Goal: Task Accomplishment & Management: Use online tool/utility

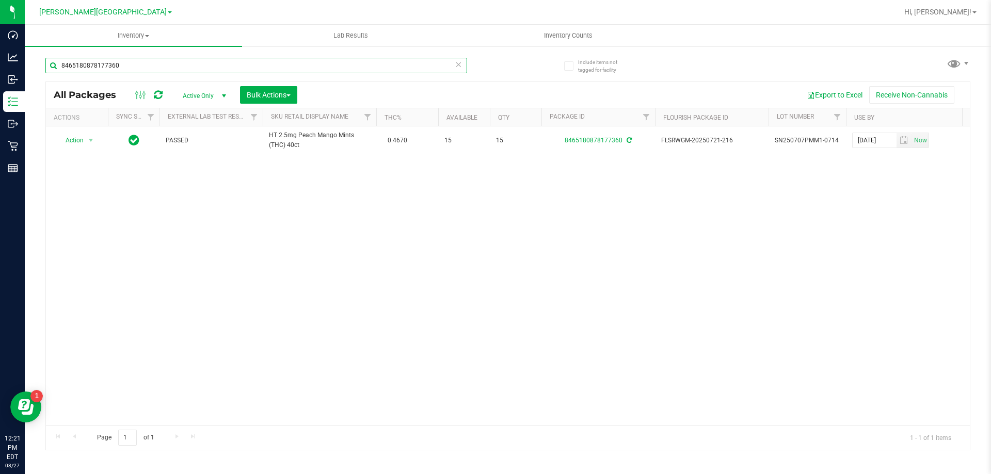
click at [278, 67] on input "8465180878177360" at bounding box center [256, 65] width 422 height 15
type input "2506297096603499"
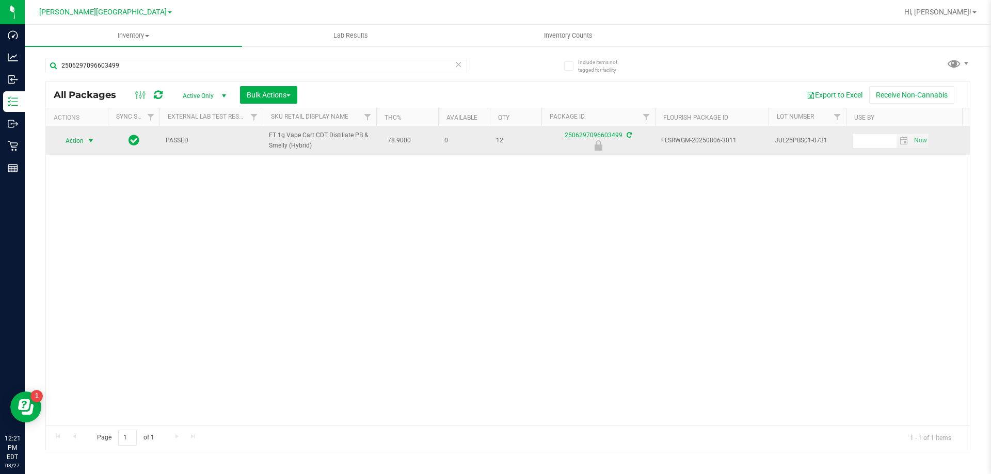
click at [91, 141] on span "select" at bounding box center [91, 141] width 8 height 8
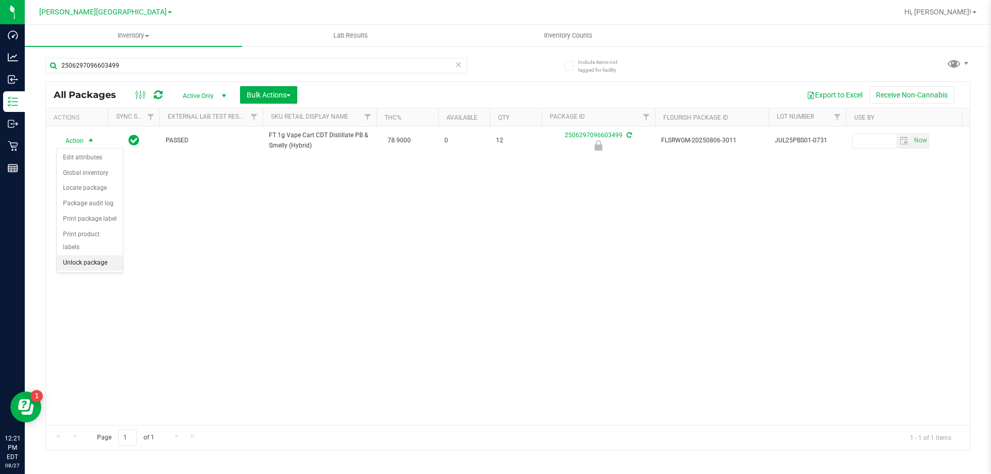
click at [90, 256] on li "Unlock package" at bounding box center [90, 263] width 66 height 15
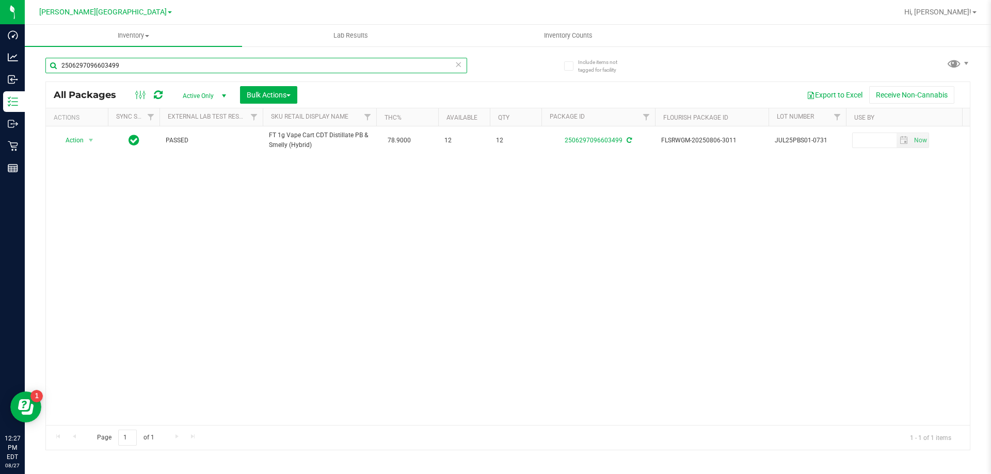
click at [161, 63] on input "2506297096603499" at bounding box center [256, 65] width 422 height 15
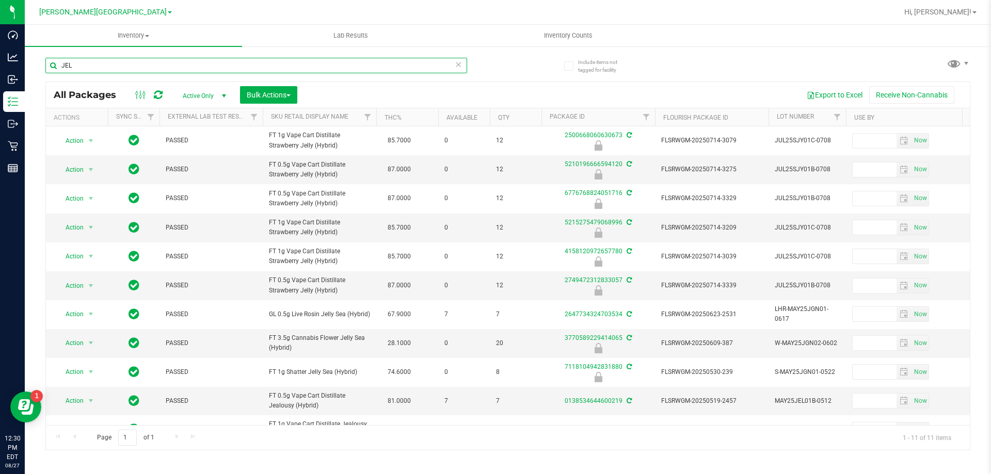
click at [115, 70] on input "JEL" at bounding box center [256, 65] width 422 height 15
type input "1291705217711070"
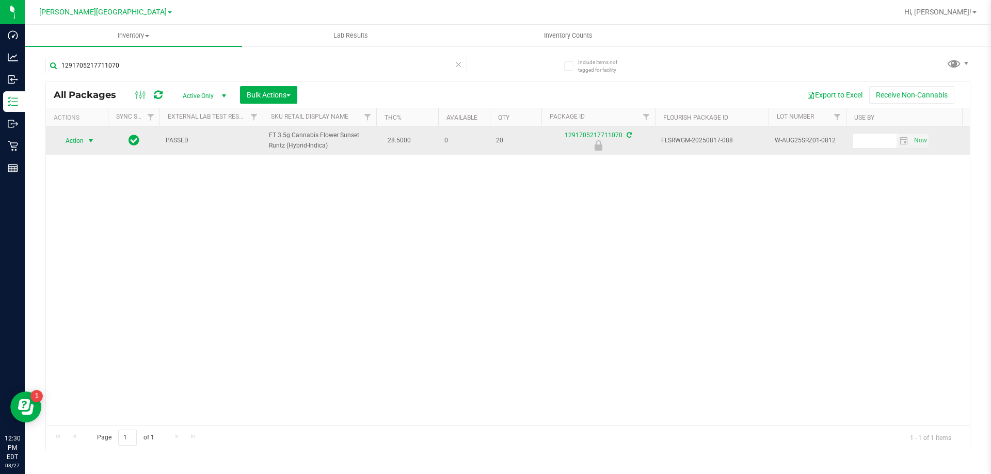
click at [69, 149] on td "Action Action Edit attributes Global inventory Locate package Package audit log…" at bounding box center [77, 140] width 62 height 28
click at [74, 141] on span "Action" at bounding box center [70, 141] width 28 height 14
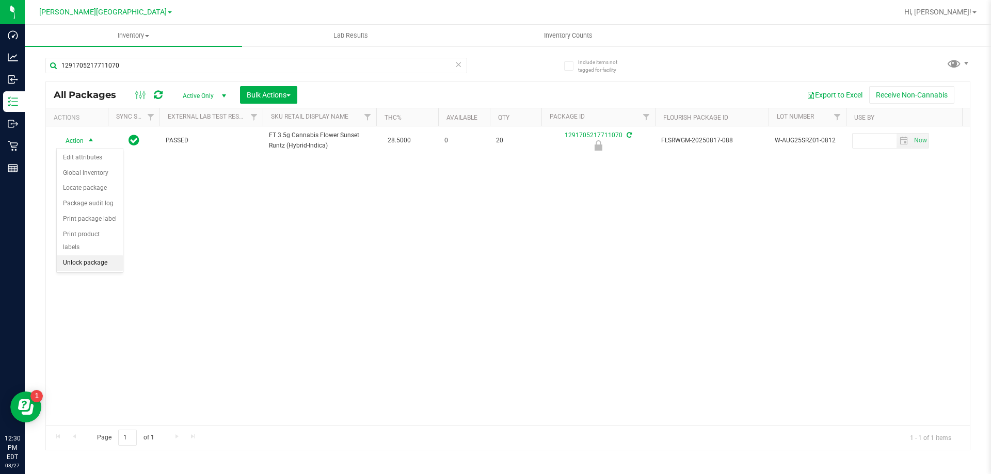
click at [97, 256] on li "Unlock package" at bounding box center [90, 263] width 66 height 15
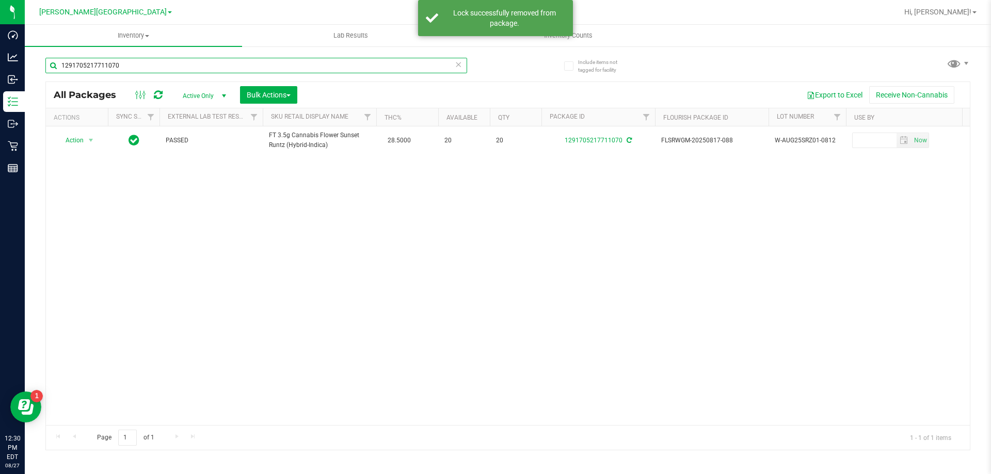
click at [184, 67] on input "1291705217711070" at bounding box center [256, 65] width 422 height 15
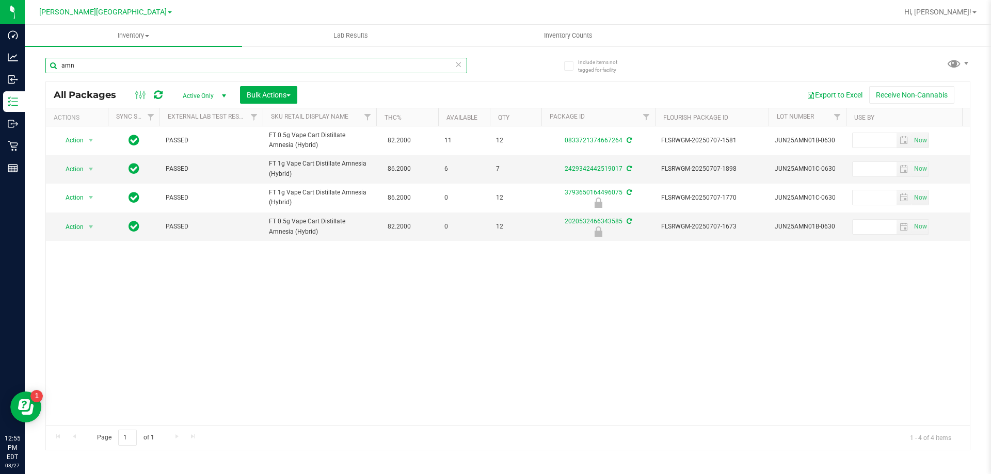
click at [102, 64] on input "amn" at bounding box center [256, 65] width 422 height 15
click at [104, 66] on input "amn" at bounding box center [256, 65] width 422 height 15
click at [104, 65] on input "amn" at bounding box center [256, 65] width 422 height 15
type input "4730385530392015"
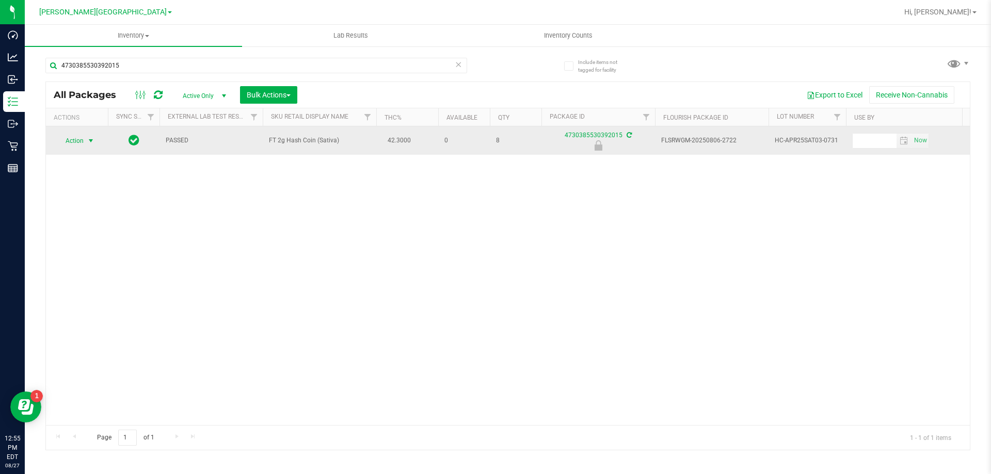
click at [88, 140] on span "select" at bounding box center [91, 141] width 8 height 8
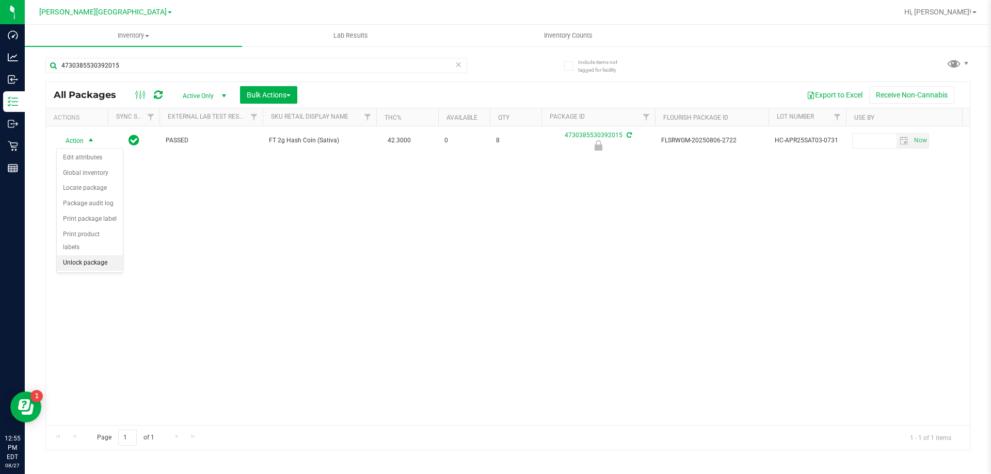
click at [92, 256] on li "Unlock package" at bounding box center [90, 263] width 66 height 15
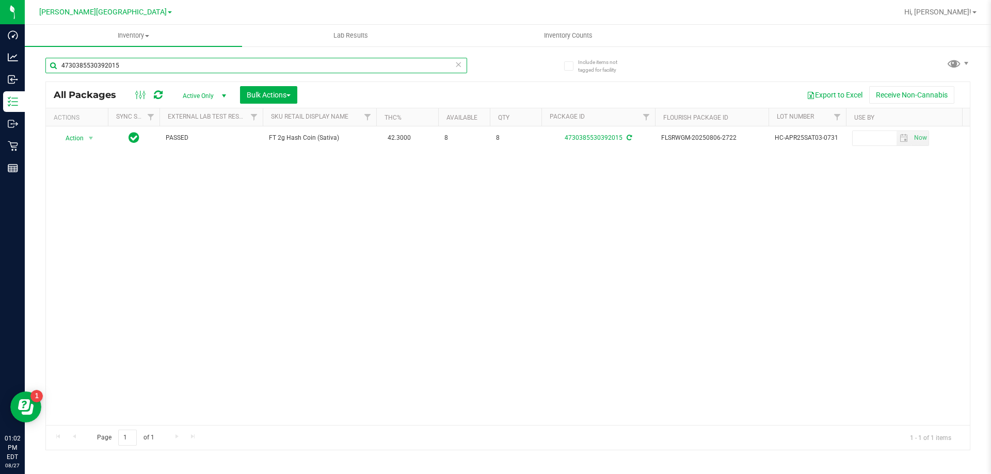
click at [135, 66] on input "4730385530392015" at bounding box center [256, 65] width 422 height 15
click at [134, 66] on input "4730385530392015" at bounding box center [256, 65] width 422 height 15
type input "5409600876964162"
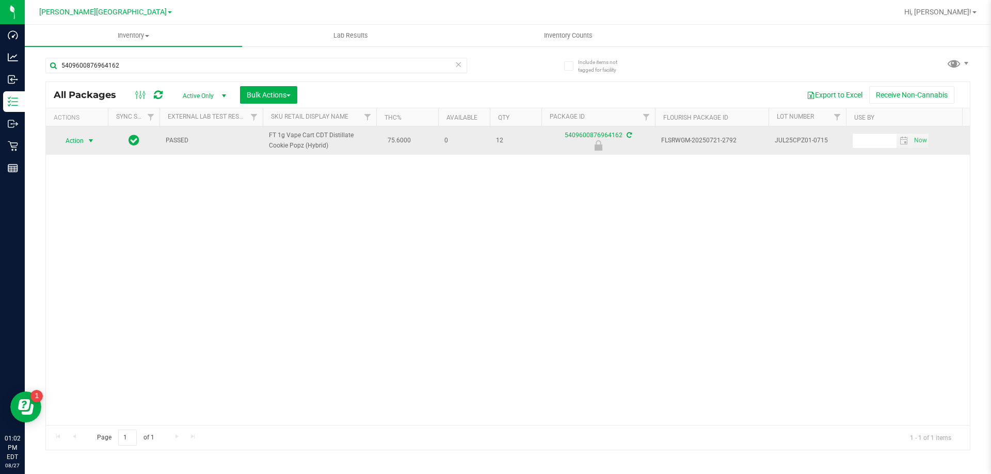
click at [80, 140] on span "Action" at bounding box center [70, 141] width 28 height 14
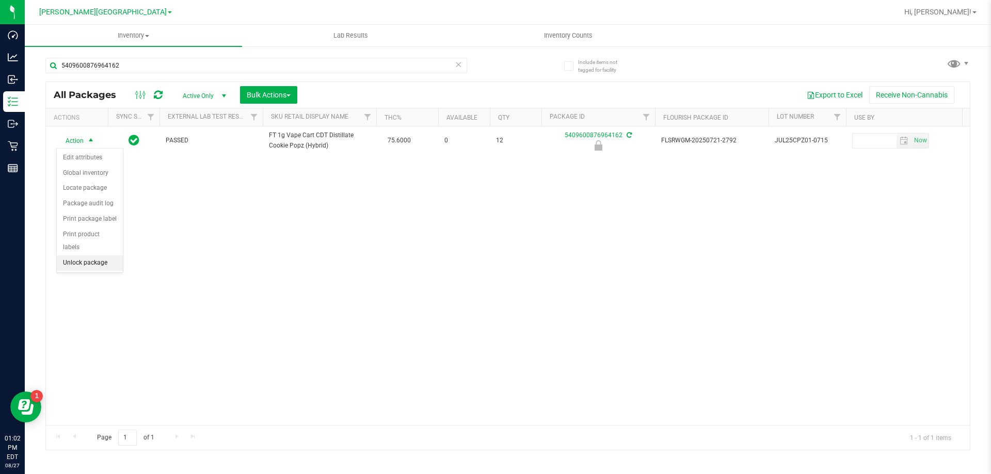
click at [101, 256] on li "Unlock package" at bounding box center [90, 263] width 66 height 15
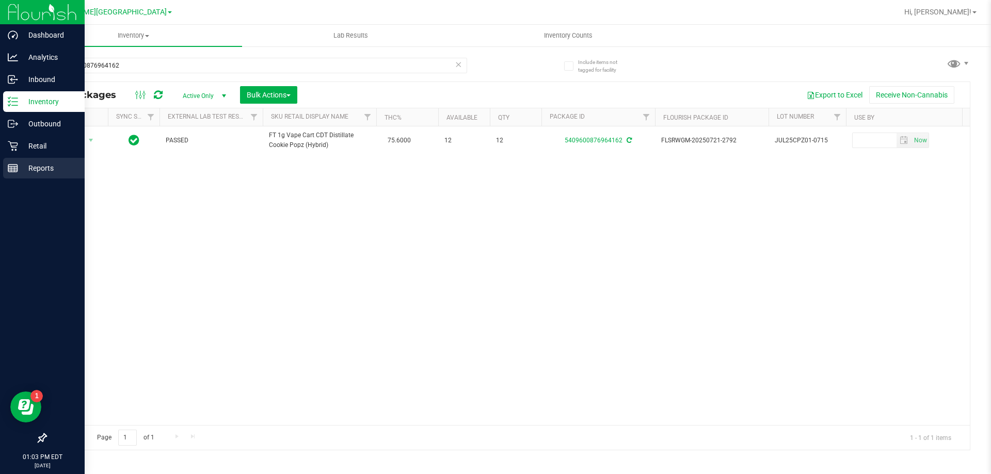
click at [40, 164] on p "Reports" at bounding box center [49, 168] width 62 height 12
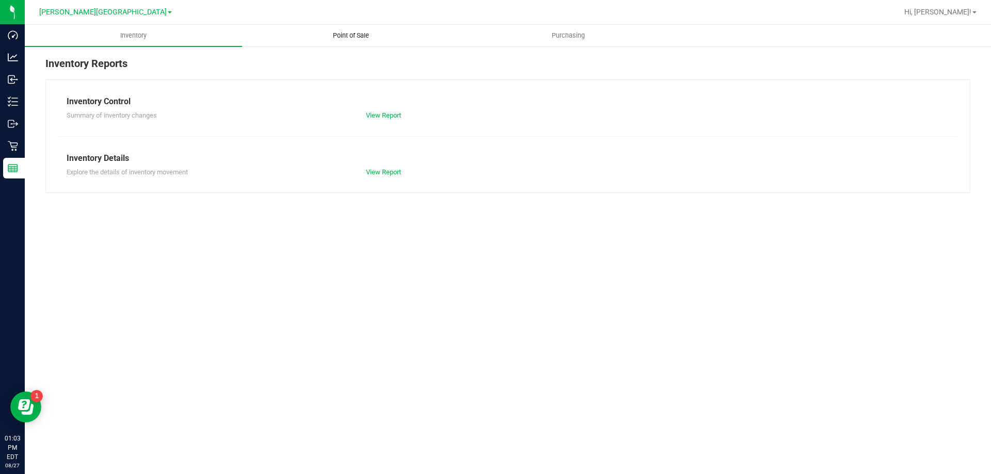
click at [342, 39] on span "Point of Sale" at bounding box center [351, 35] width 64 height 9
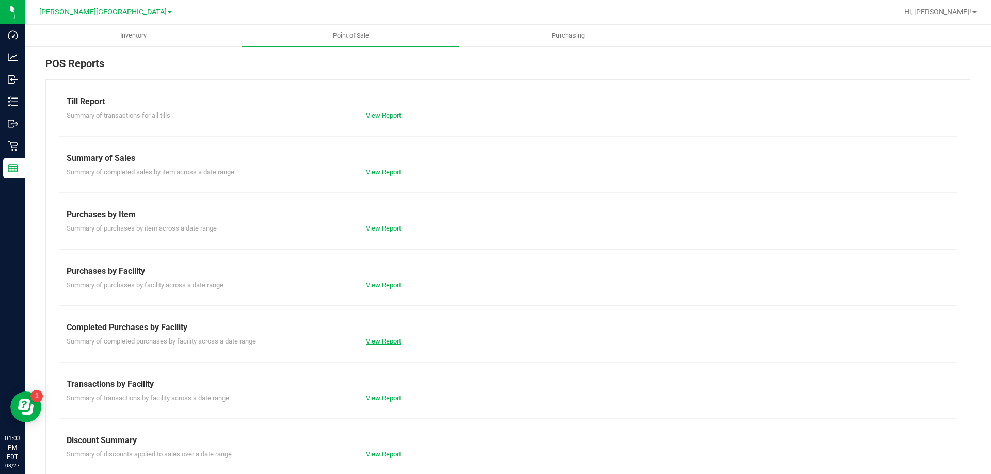
click at [376, 340] on link "View Report" at bounding box center [383, 342] width 35 height 8
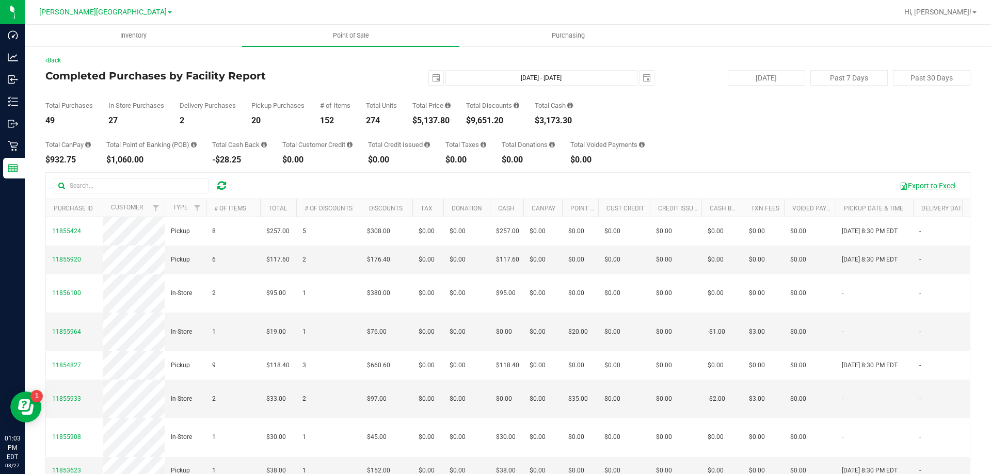
click at [922, 182] on button "Export to Excel" at bounding box center [927, 186] width 69 height 18
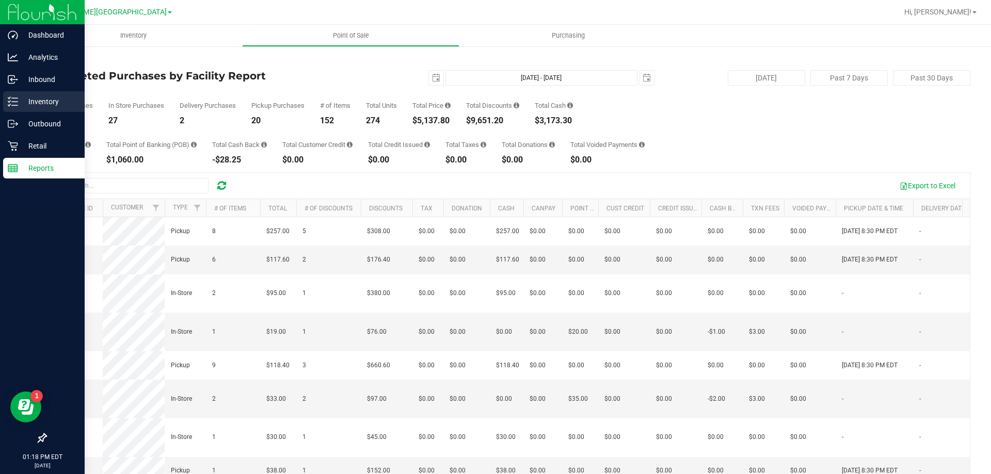
click at [14, 95] on div "Inventory" at bounding box center [44, 101] width 82 height 21
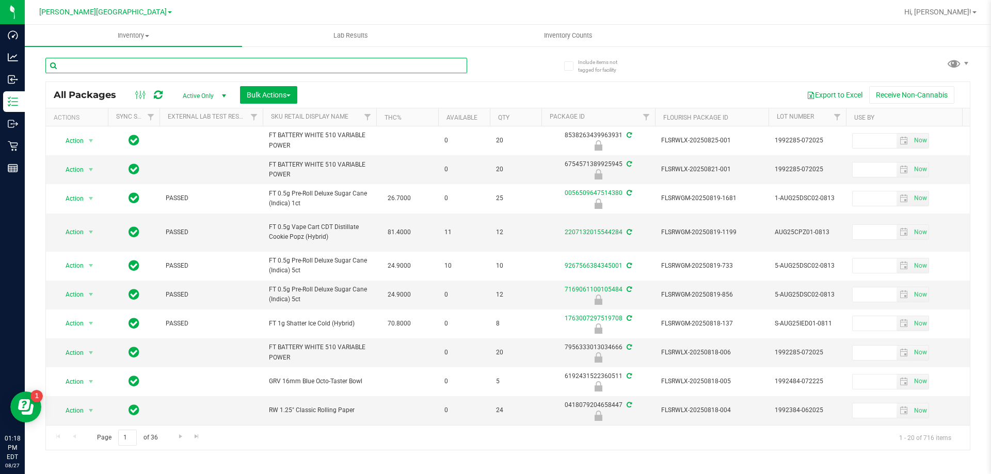
click at [150, 64] on input "text" at bounding box center [256, 65] width 422 height 15
type input "3770589229414065"
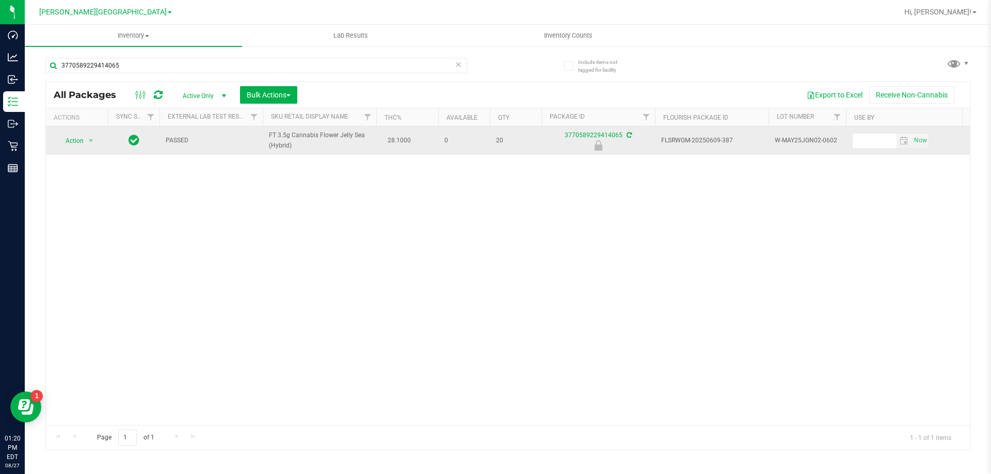
click at [74, 141] on span "Action" at bounding box center [70, 141] width 28 height 14
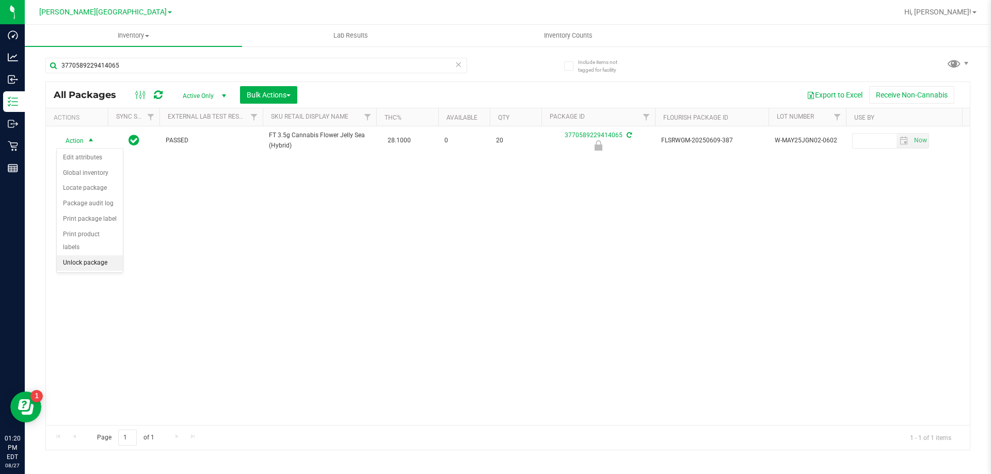
click at [86, 256] on li "Unlock package" at bounding box center [90, 263] width 66 height 15
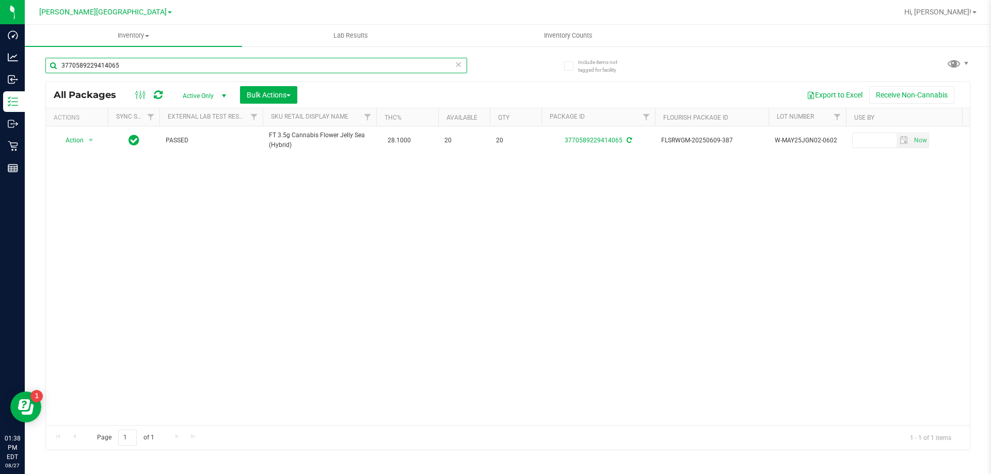
click at [99, 61] on input "3770589229414065" at bounding box center [256, 65] width 422 height 15
click at [99, 61] on input "5791221377353758" at bounding box center [256, 65] width 422 height 15
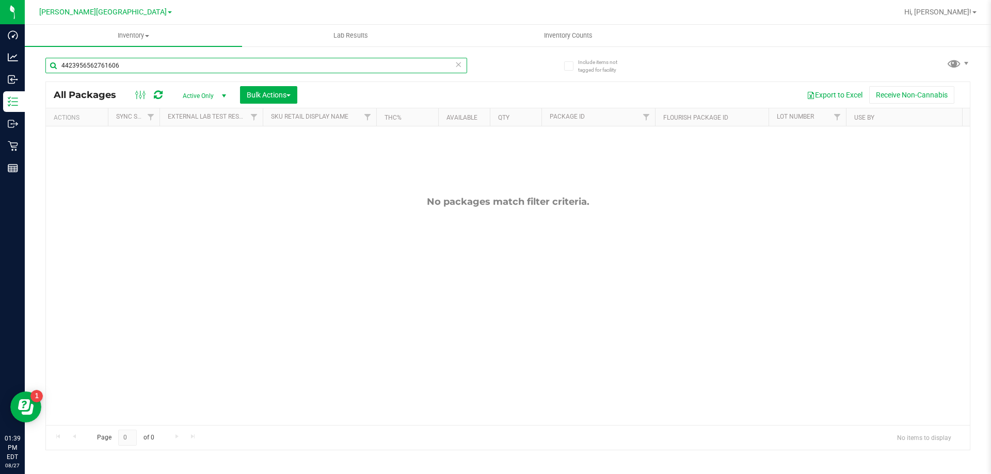
click at [179, 66] on input "4423956562761606" at bounding box center [256, 65] width 422 height 15
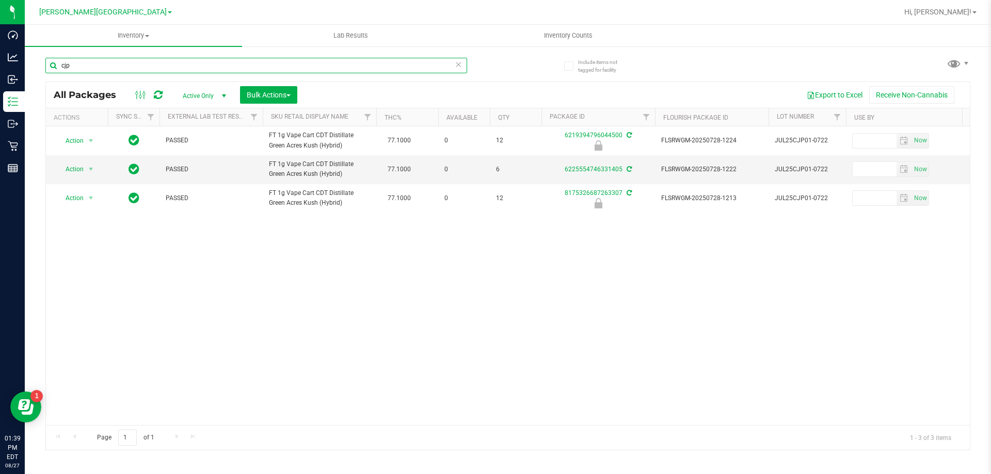
click at [250, 69] on input "cjp" at bounding box center [256, 65] width 422 height 15
type input "4423956562761606"
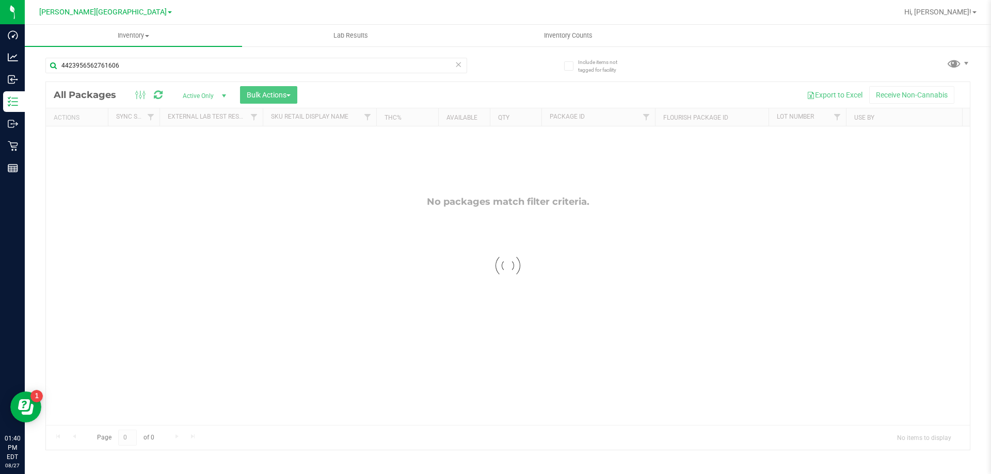
click at [205, 93] on span "Active Only" at bounding box center [202, 96] width 57 height 14
click at [192, 158] on li "All" at bounding box center [202, 158] width 56 height 15
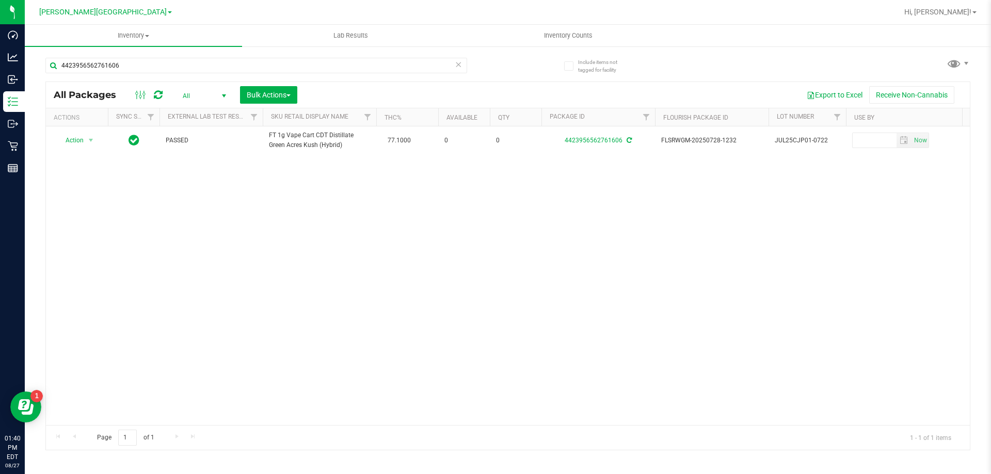
click at [243, 205] on div "Action Action Adjust qty Edit attributes Global inventory Locate package Packag…" at bounding box center [508, 275] width 924 height 299
click at [105, 65] on input "4423956562761606" at bounding box center [256, 65] width 422 height 15
type input "cjp"
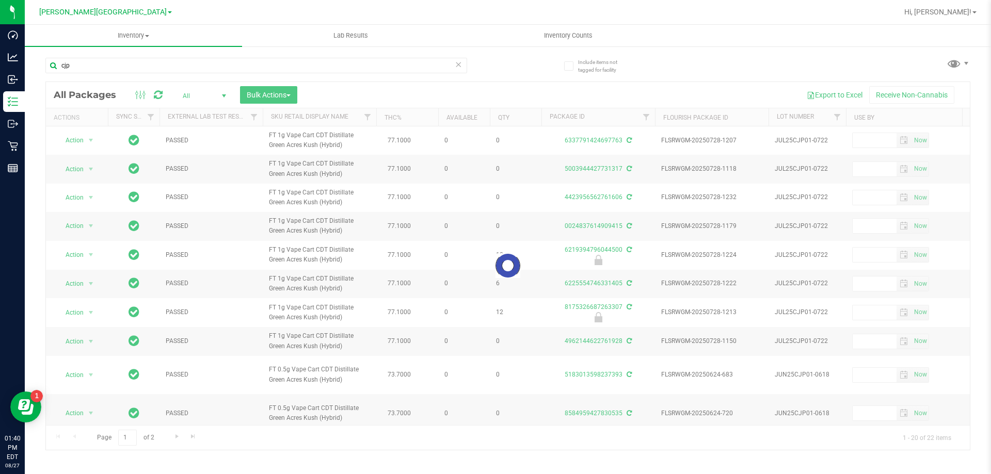
click at [191, 97] on div at bounding box center [508, 266] width 924 height 368
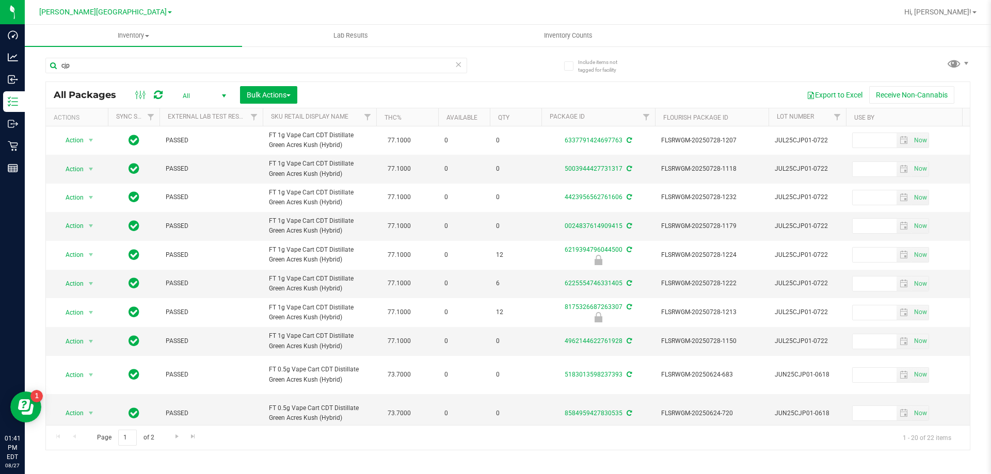
click at [224, 96] on span "select" at bounding box center [224, 96] width 8 height 8
click at [196, 112] on li "Active Only" at bounding box center [202, 112] width 56 height 15
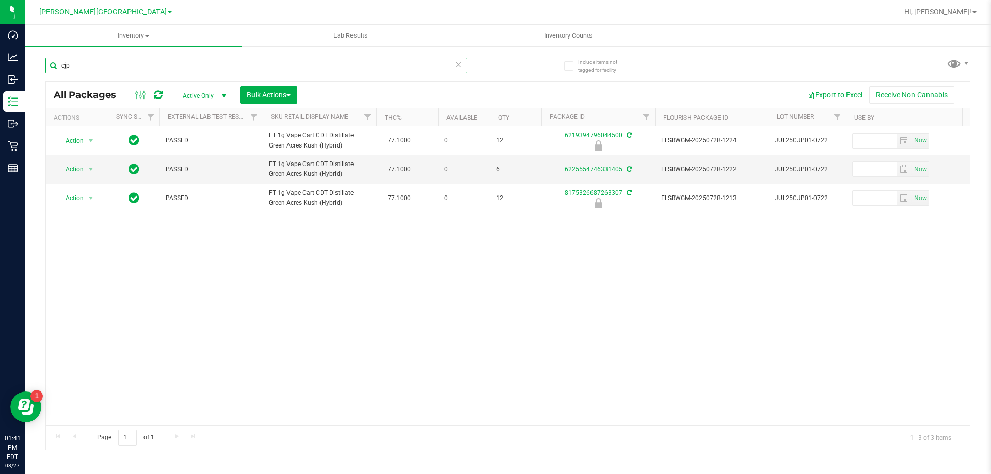
click at [129, 71] on input "cjp" at bounding box center [256, 65] width 422 height 15
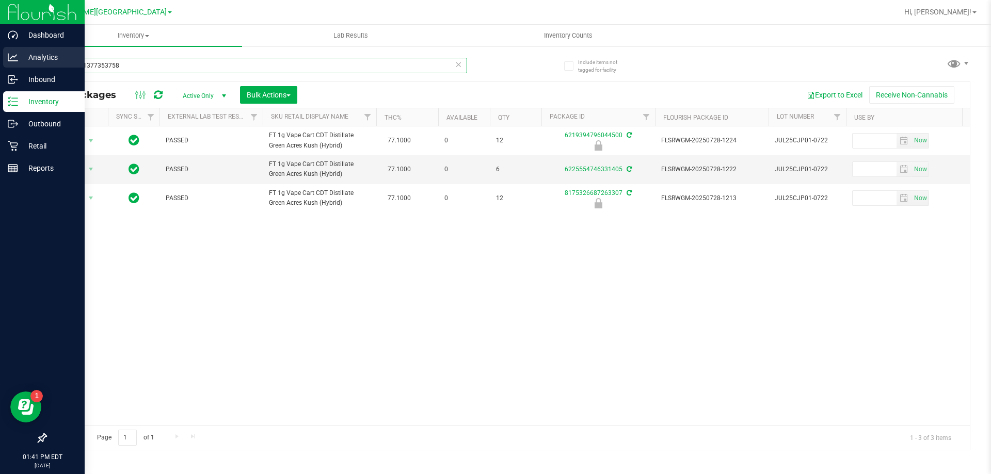
type input "5791221377353758"
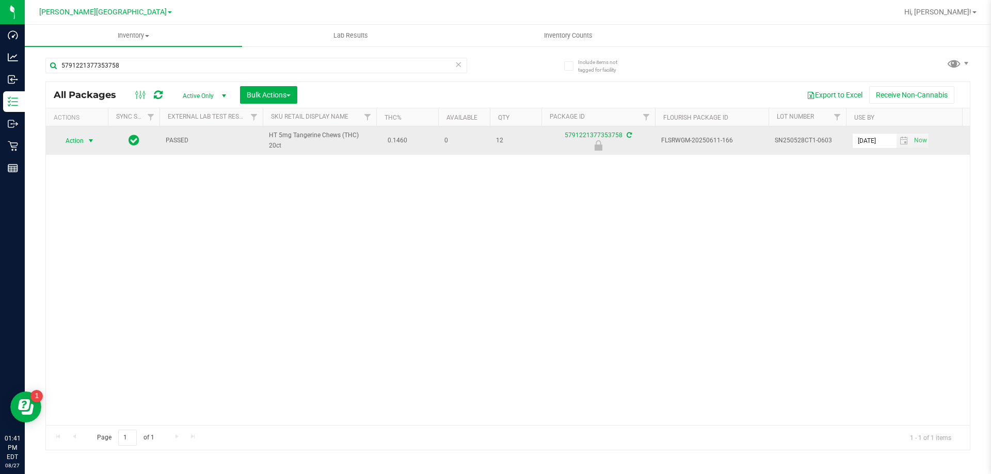
click at [64, 141] on span "Action" at bounding box center [70, 141] width 28 height 14
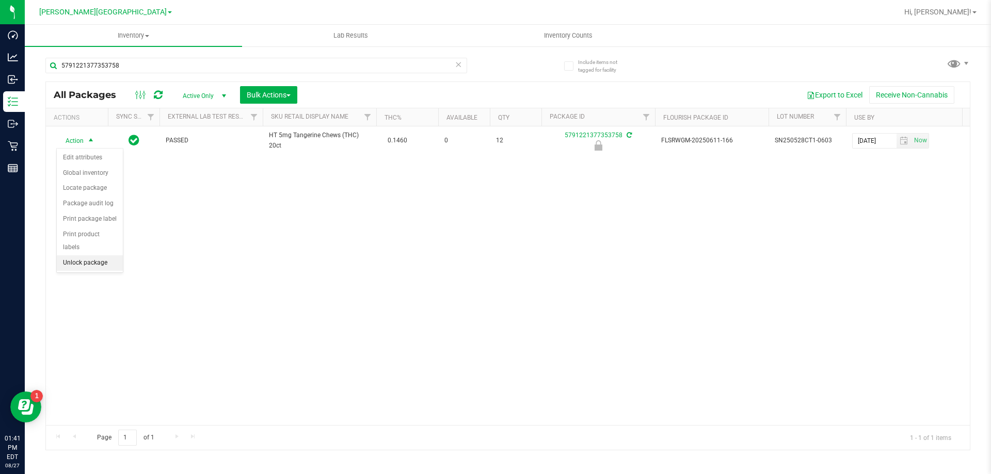
click at [119, 256] on li "Unlock package" at bounding box center [90, 263] width 66 height 15
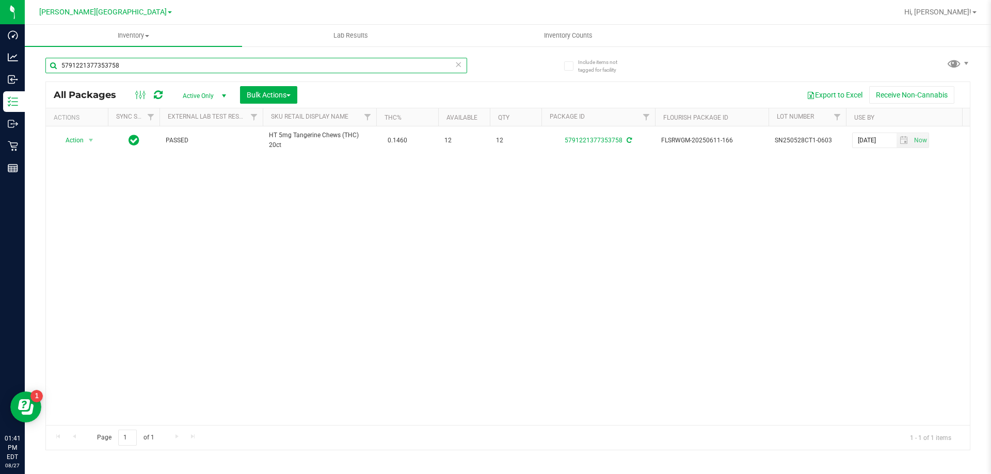
click at [174, 70] on input "5791221377353758" at bounding box center [256, 65] width 422 height 15
click at [173, 69] on input "5791221377353758" at bounding box center [256, 65] width 422 height 15
type input "8175326687263307"
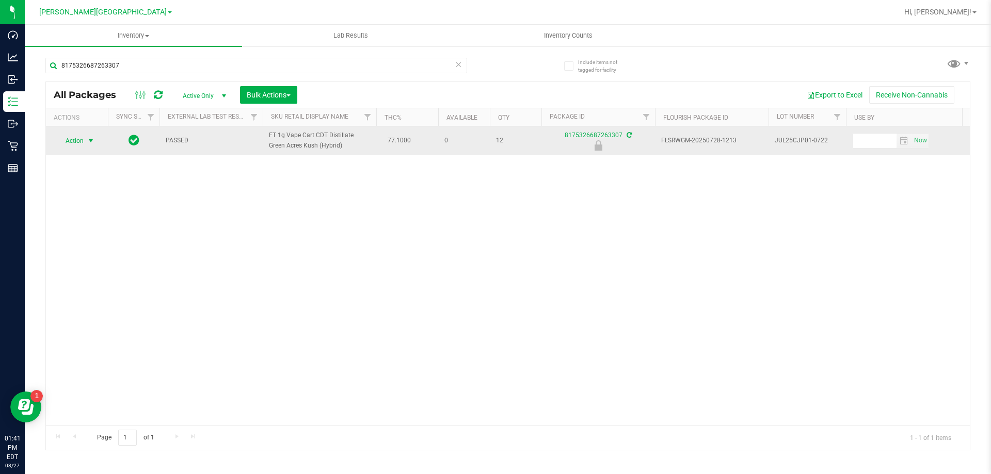
click at [83, 141] on span "Action" at bounding box center [70, 141] width 28 height 14
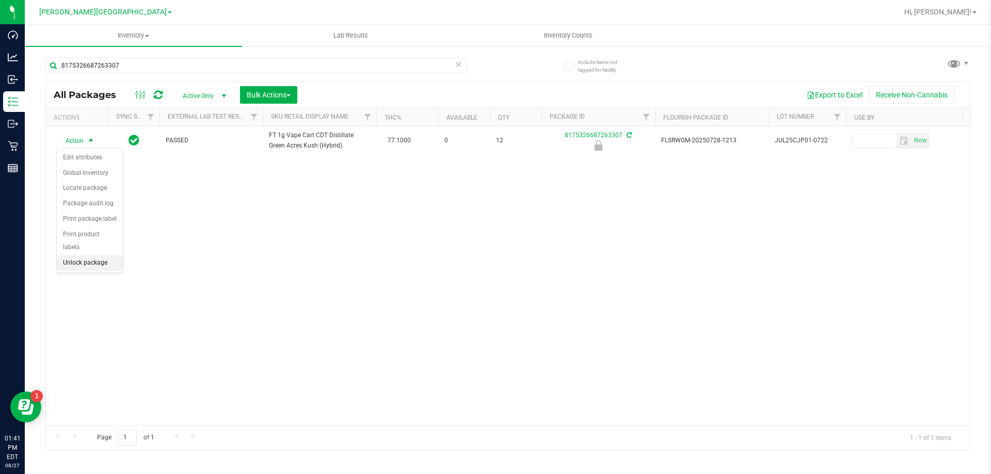
click at [80, 256] on li "Unlock package" at bounding box center [90, 263] width 66 height 15
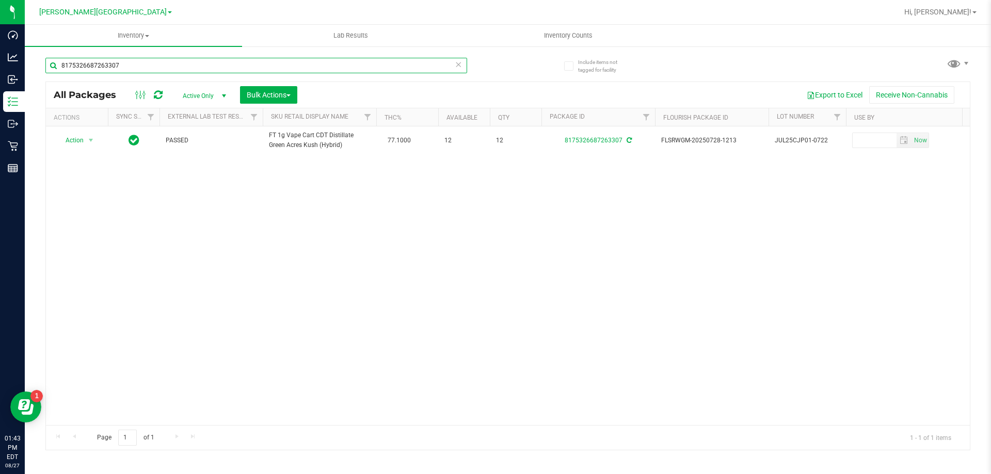
click at [210, 67] on input "8175326687263307" at bounding box center [256, 65] width 422 height 15
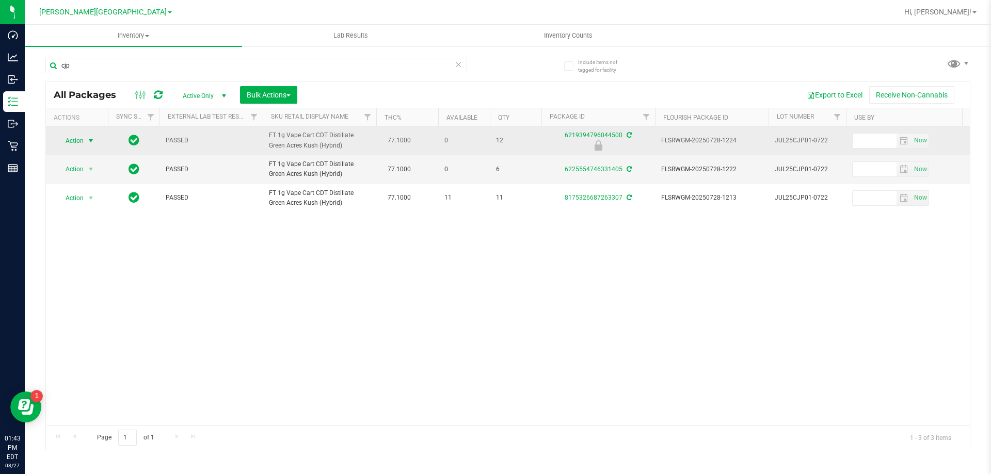
click at [78, 144] on span "Action" at bounding box center [70, 141] width 28 height 14
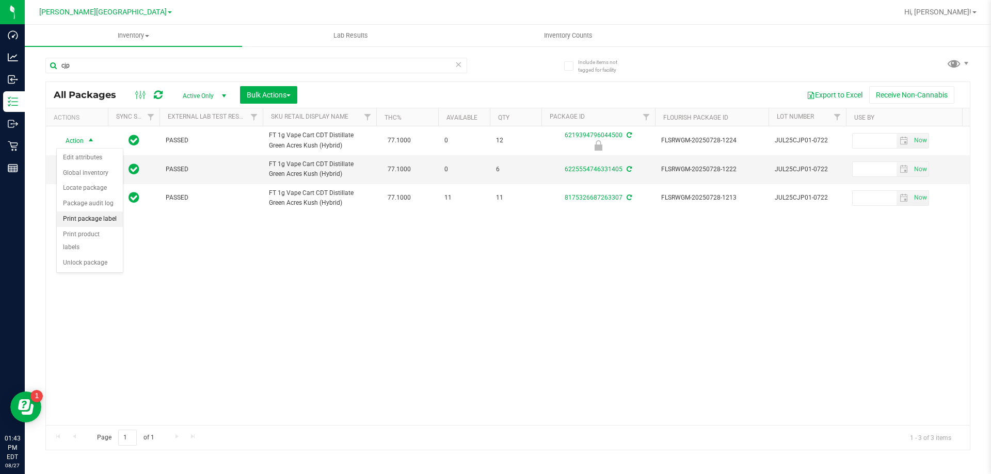
click at [96, 219] on li "Print package label" at bounding box center [90, 219] width 66 height 15
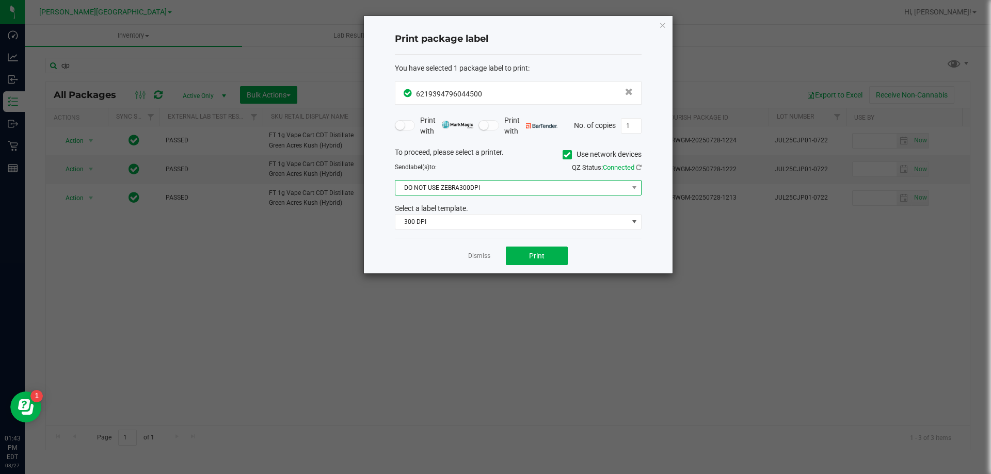
click at [471, 191] on span "DO NOT USE ZEBRA300DPI" at bounding box center [511, 188] width 233 height 14
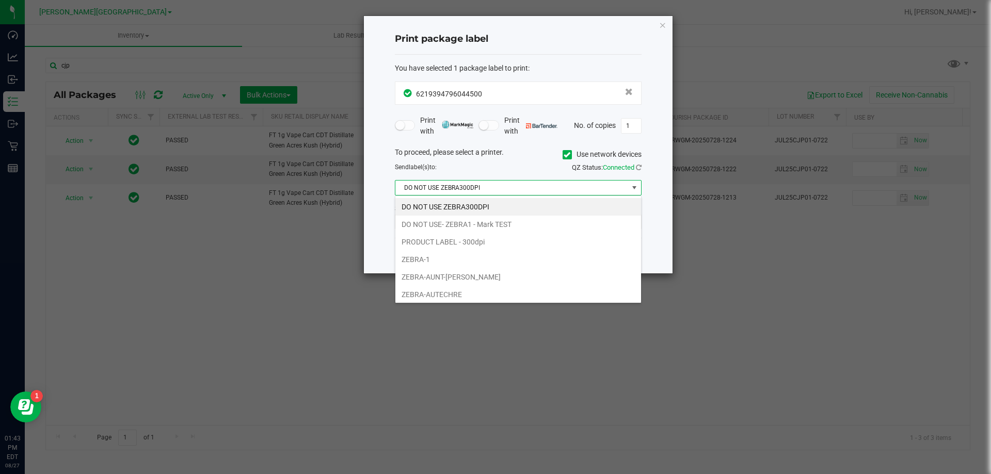
scroll to position [15, 247]
click at [458, 258] on li "ZEBRA-1" at bounding box center [518, 260] width 246 height 18
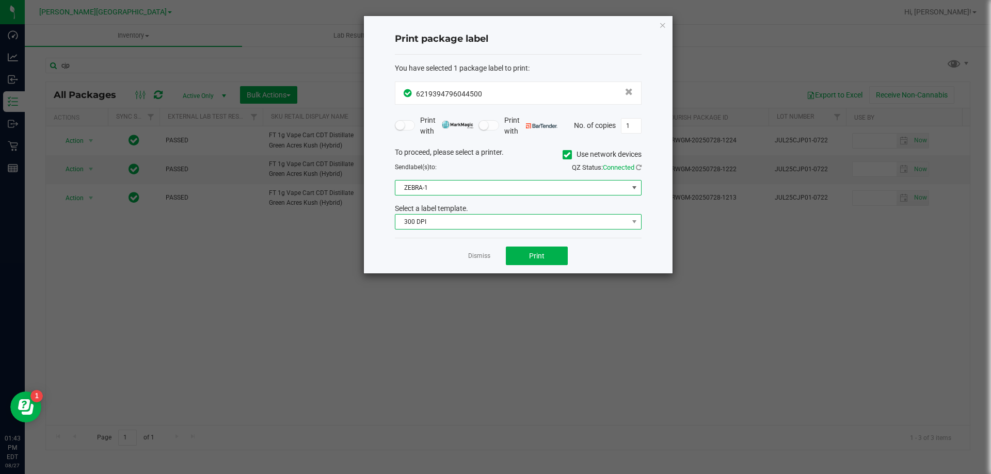
click at [478, 223] on span "300 DPI" at bounding box center [511, 222] width 233 height 14
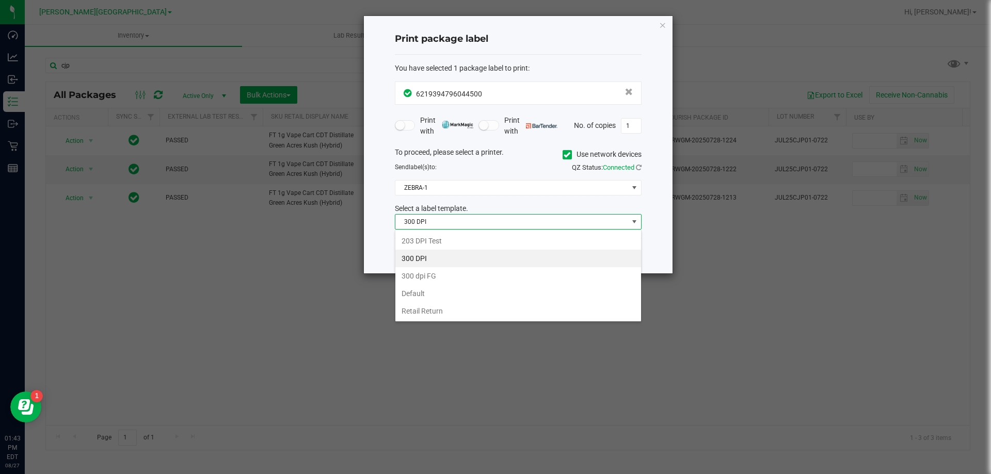
click at [671, 256] on div "Print package label You have selected 1 package label to print : 62193947960445…" at bounding box center [518, 145] width 309 height 258
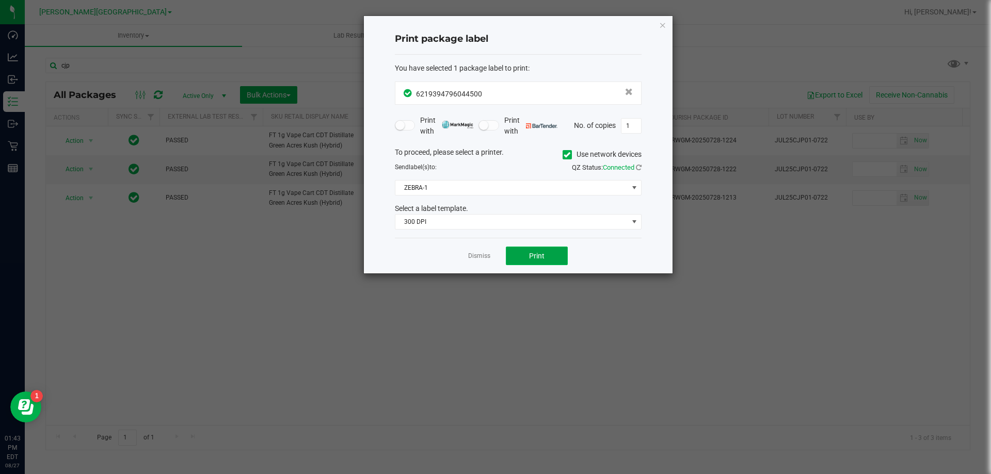
click at [552, 257] on button "Print" at bounding box center [537, 256] width 62 height 19
click at [482, 251] on app-cancel-button "Dismiss" at bounding box center [479, 256] width 22 height 11
click at [473, 260] on link "Dismiss" at bounding box center [479, 256] width 22 height 9
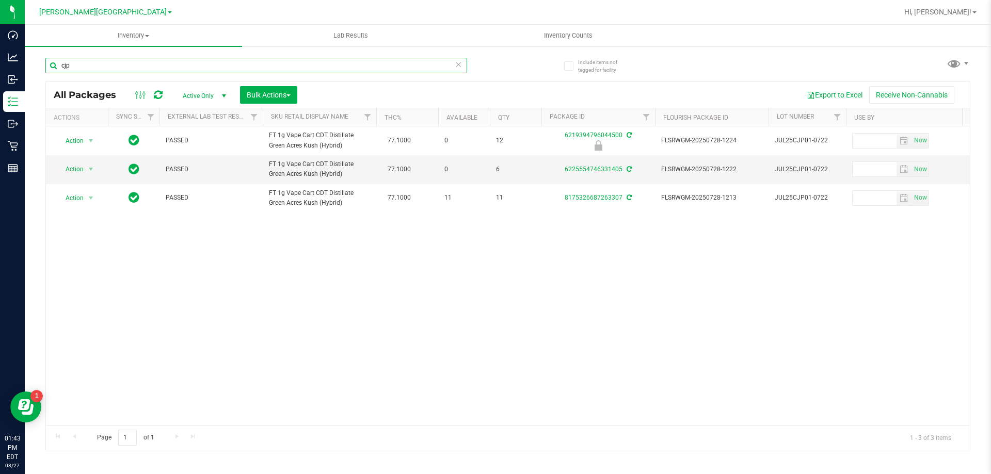
click at [187, 69] on input "cjp" at bounding box center [256, 65] width 422 height 15
type input "6219394796044500"
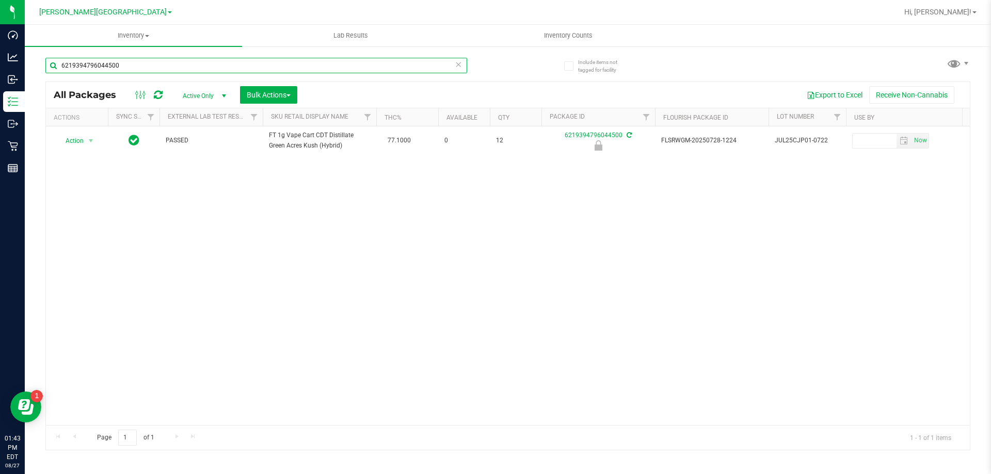
click at [95, 72] on input "6219394796044500" at bounding box center [256, 65] width 422 height 15
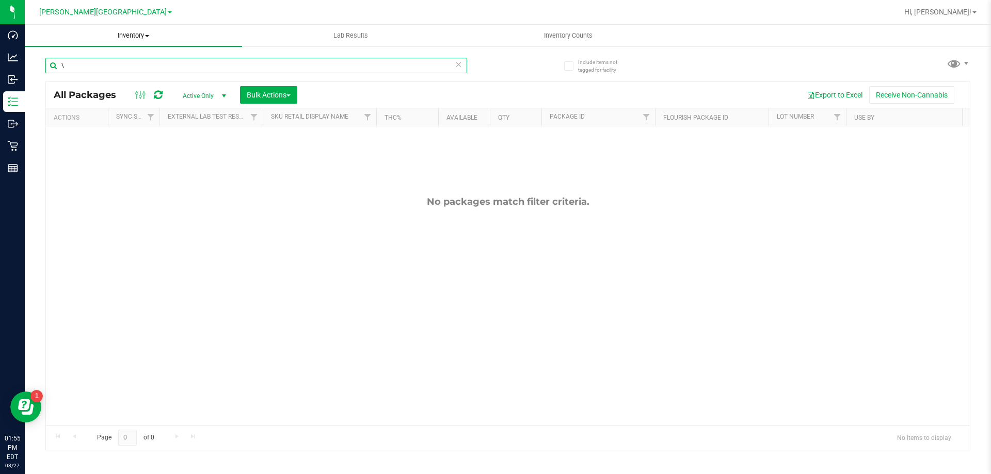
type input "\"
